Goal: Navigation & Orientation: Go to known website

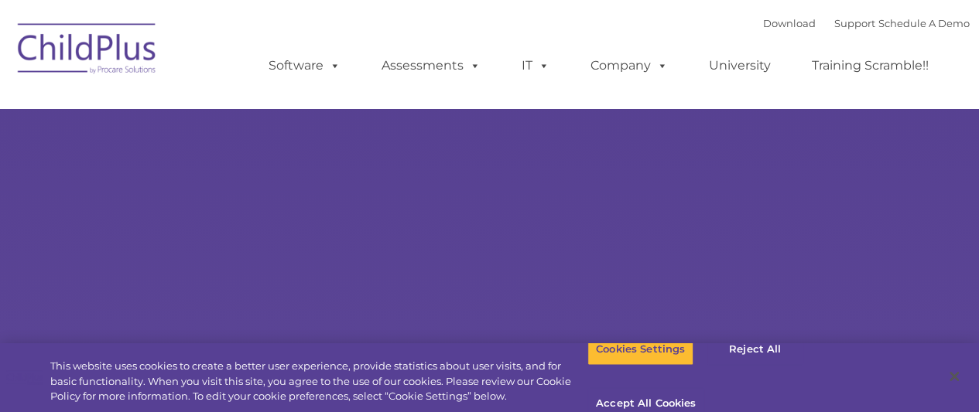
select select "MEDIUM"
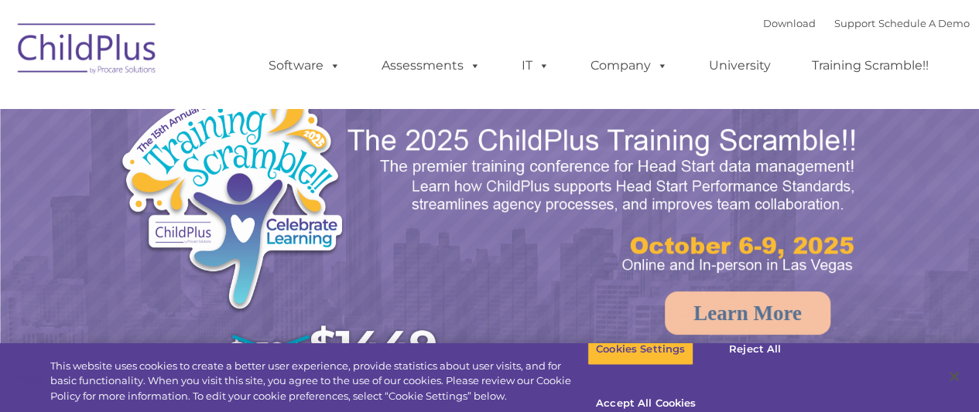
select select "MEDIUM"
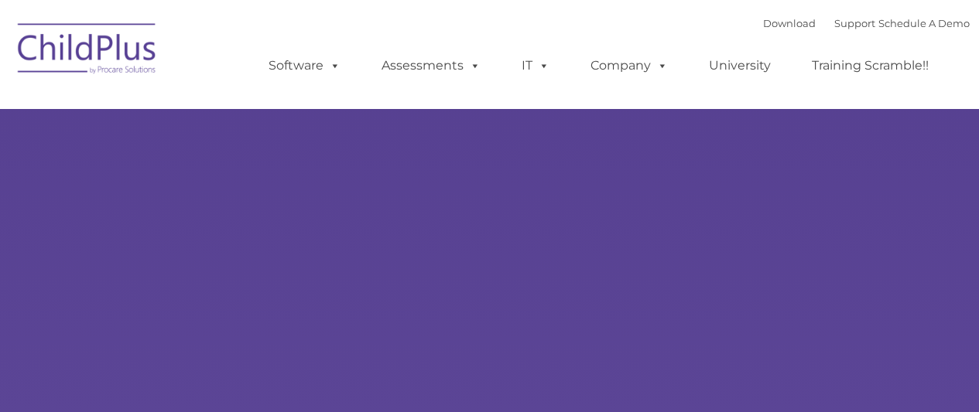
type input ""
select select "MEDIUM"
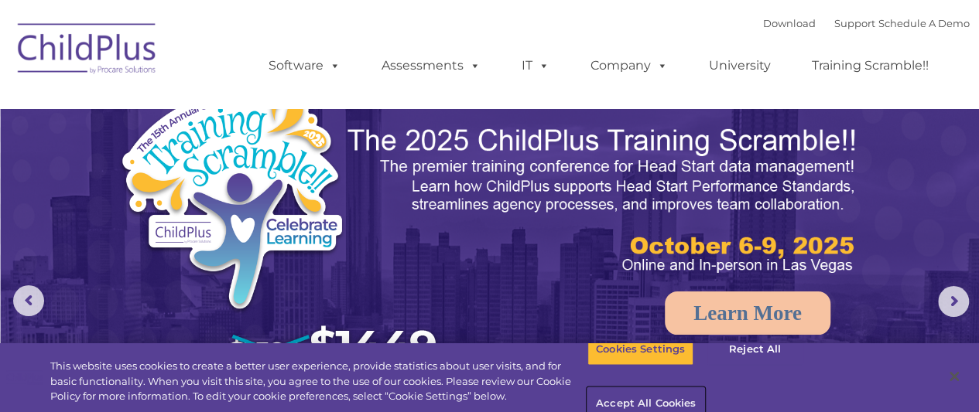
click at [704, 388] on button "Accept All Cookies" at bounding box center [645, 404] width 117 height 33
